Goal: Task Accomplishment & Management: Complete application form

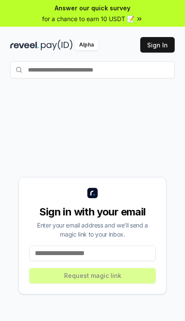
click at [51, 261] on input at bounding box center [92, 252] width 127 height 15
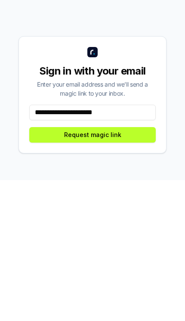
type input "**********"
click at [62, 268] on button "Request magic link" at bounding box center [92, 275] width 127 height 15
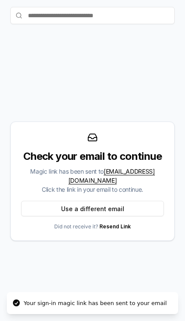
scroll to position [101, 0]
